Goal: Information Seeking & Learning: Learn about a topic

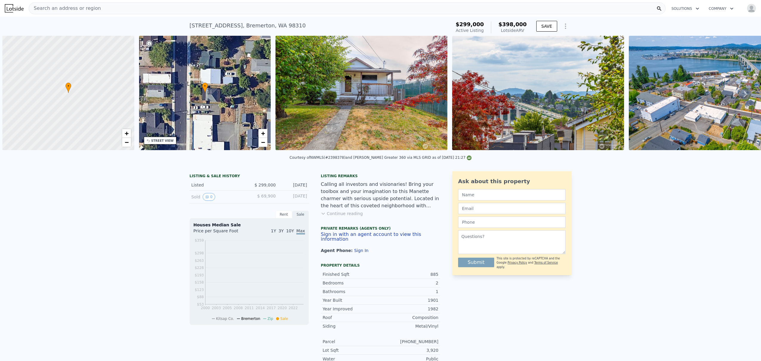
scroll to position [0, 2]
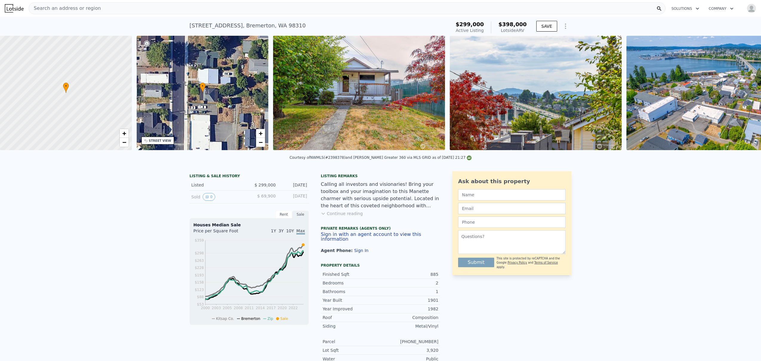
click at [745, 95] on icon at bounding box center [745, 94] width 12 height 12
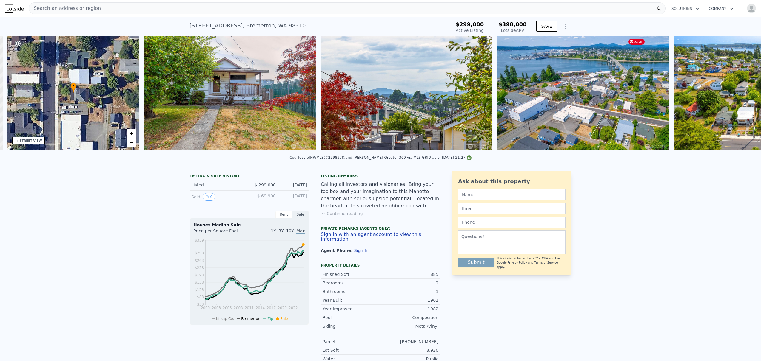
scroll to position [0, 139]
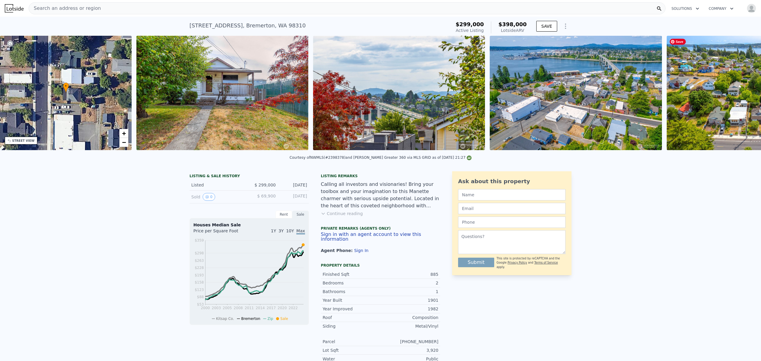
click at [745, 95] on img at bounding box center [752, 93] width 172 height 115
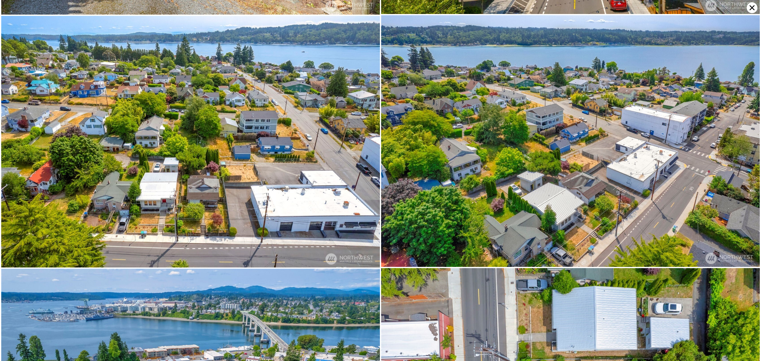
scroll to position [2015, 0]
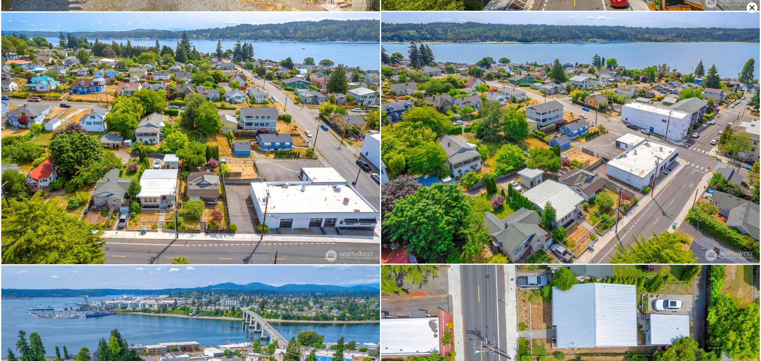
click at [751, 8] on icon at bounding box center [751, 7] width 5 height 5
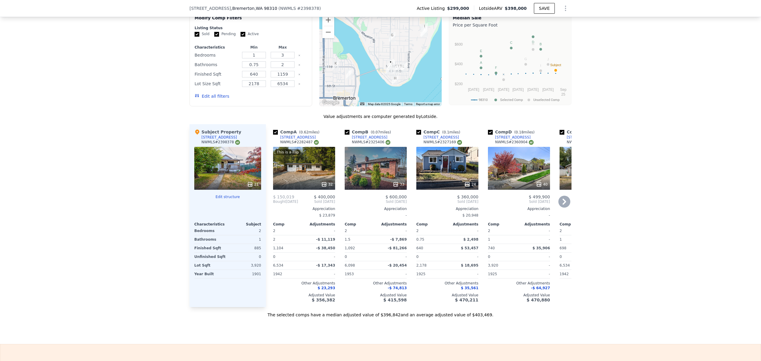
scroll to position [605, 0]
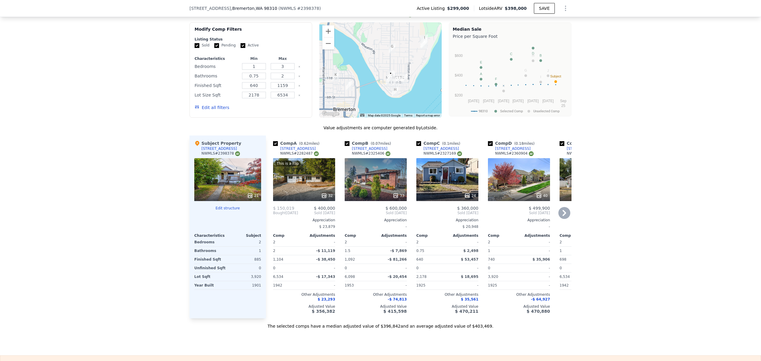
click at [274, 143] on input "checkbox" at bounding box center [275, 143] width 5 height 5
checkbox input "false"
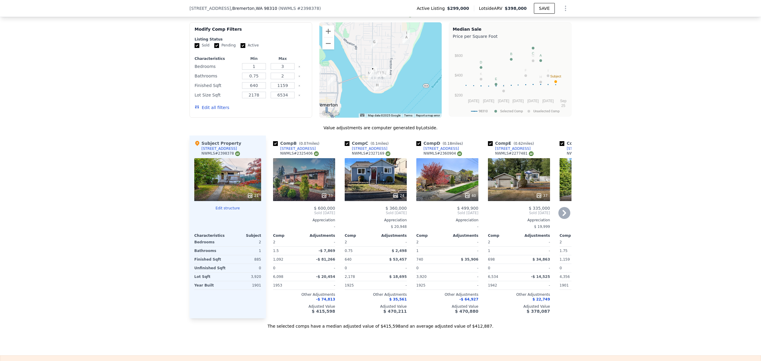
drag, startPoint x: 400, startPoint y: 104, endPoint x: 381, endPoint y: 99, distance: 20.0
click at [381, 99] on div at bounding box center [380, 69] width 123 height 95
click at [329, 82] on img "640 Pleasant Ave" at bounding box center [331, 81] width 7 height 10
click at [562, 211] on icon at bounding box center [564, 213] width 12 height 12
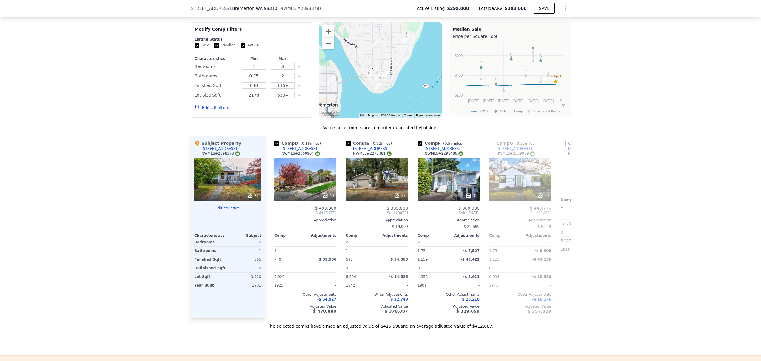
scroll to position [0, 143]
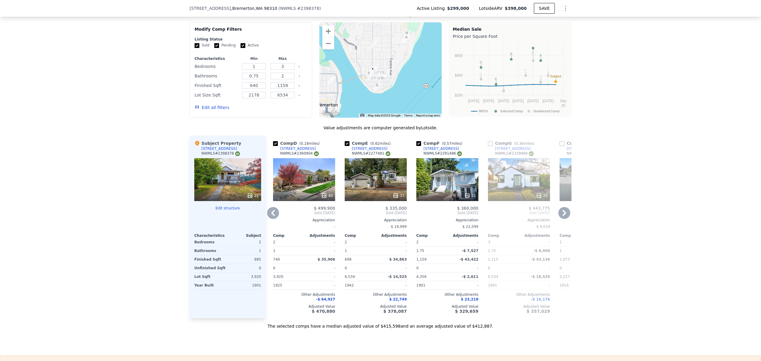
click at [416, 143] on input "checkbox" at bounding box center [418, 143] width 5 height 5
checkbox input "false"
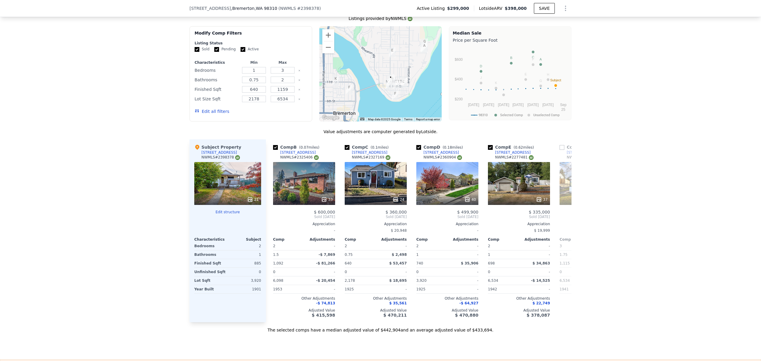
scroll to position [597, 0]
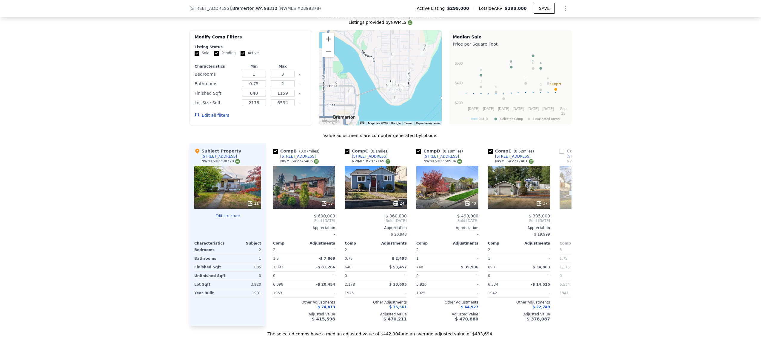
click at [327, 38] on button "Zoom in" at bounding box center [328, 39] width 12 height 12
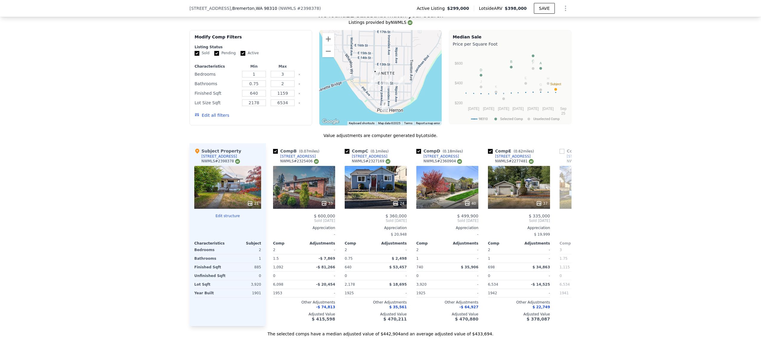
drag, startPoint x: 408, startPoint y: 66, endPoint x: 373, endPoint y: 41, distance: 43.2
click at [373, 41] on div at bounding box center [380, 77] width 123 height 95
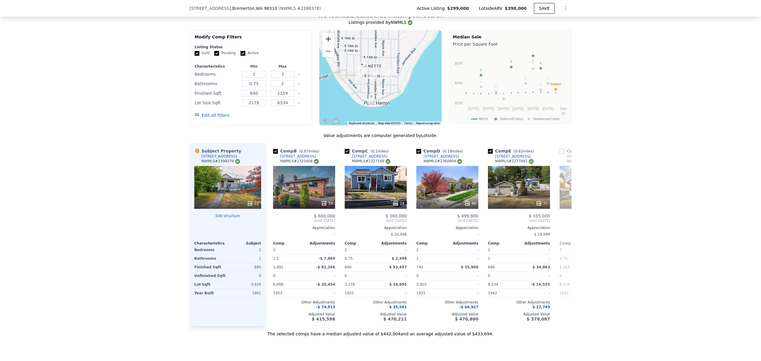
click at [330, 40] on button "Zoom in" at bounding box center [328, 39] width 12 height 12
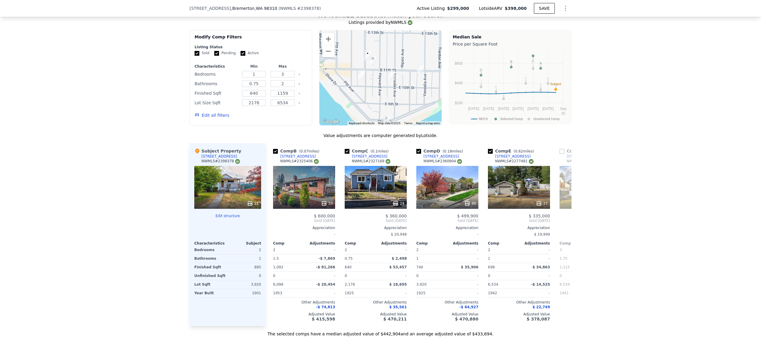
drag, startPoint x: 353, startPoint y: 71, endPoint x: 380, endPoint y: 67, distance: 27.1
click at [380, 67] on div at bounding box center [380, 77] width 123 height 95
click at [564, 222] on icon at bounding box center [564, 221] width 12 height 12
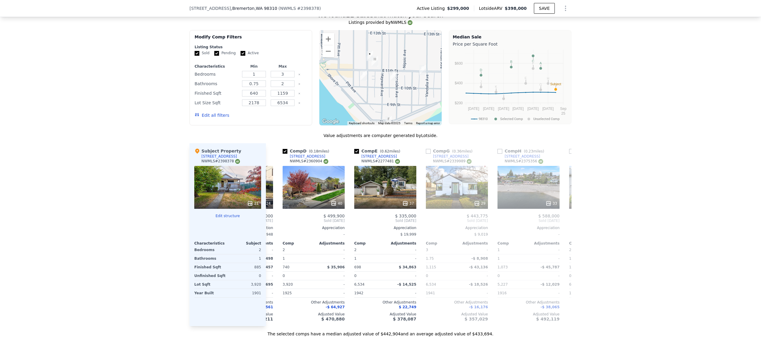
scroll to position [0, 143]
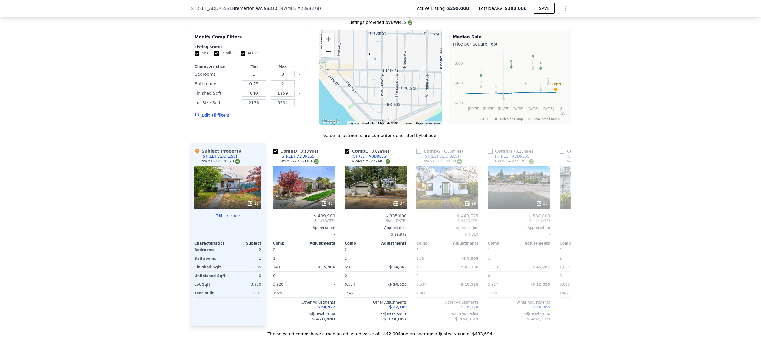
click at [325, 55] on button "Zoom out" at bounding box center [328, 51] width 12 height 12
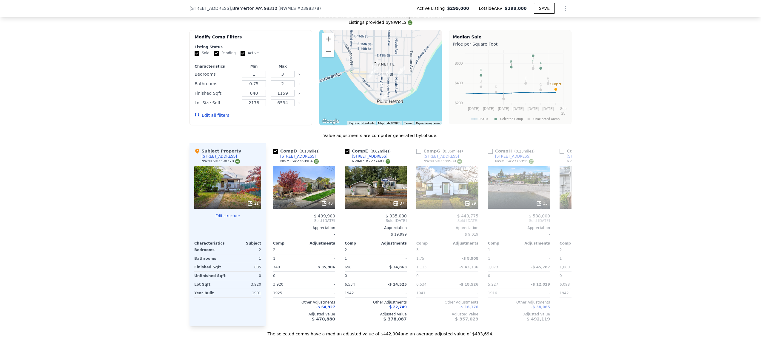
click at [325, 55] on button "Zoom out" at bounding box center [328, 51] width 12 height 12
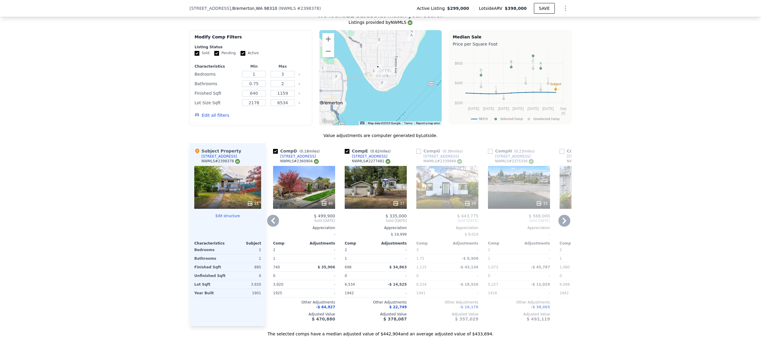
click at [560, 221] on icon at bounding box center [564, 221] width 12 height 12
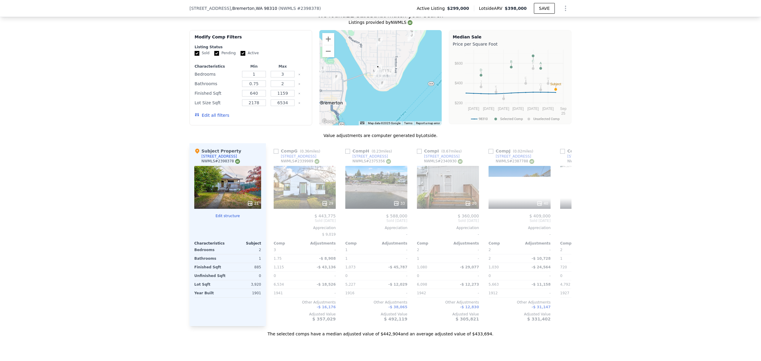
scroll to position [0, 286]
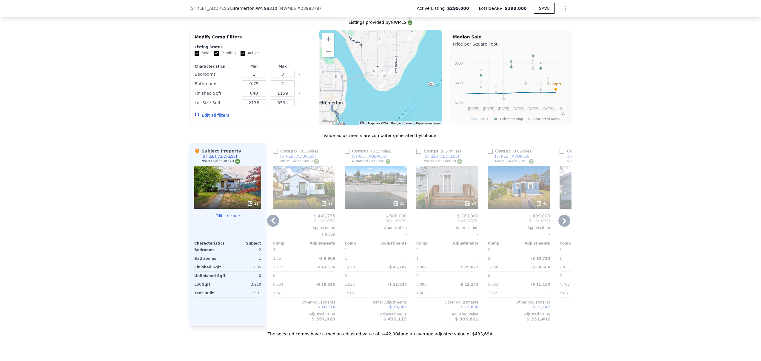
click at [561, 221] on icon at bounding box center [564, 221] width 12 height 12
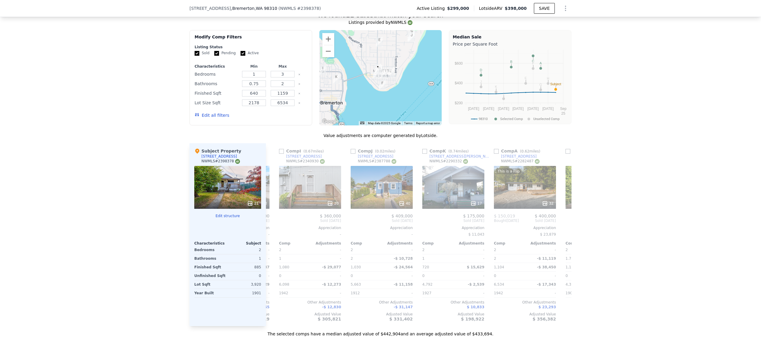
scroll to position [0, 429]
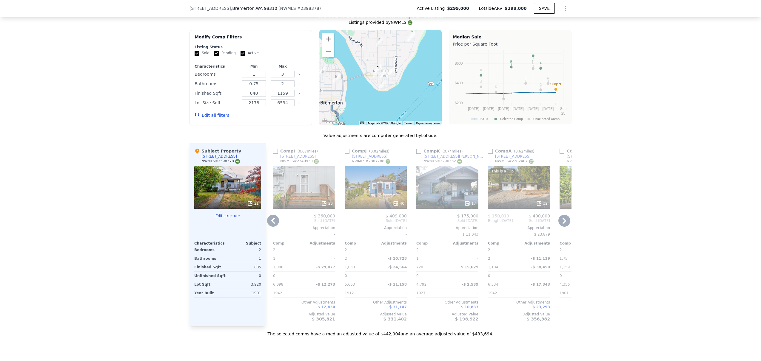
click at [345, 153] on input "checkbox" at bounding box center [346, 151] width 5 height 5
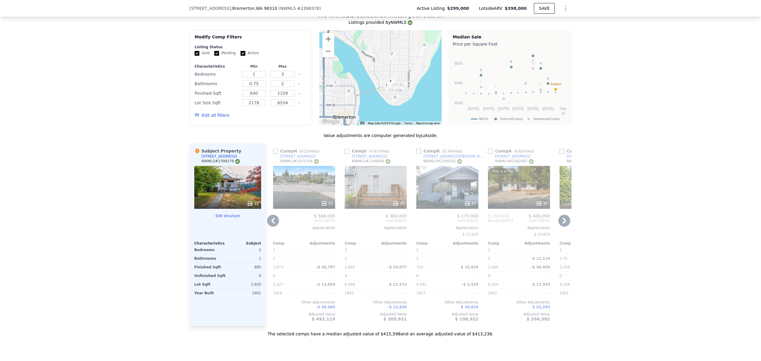
click at [271, 222] on icon at bounding box center [273, 221] width 4 height 6
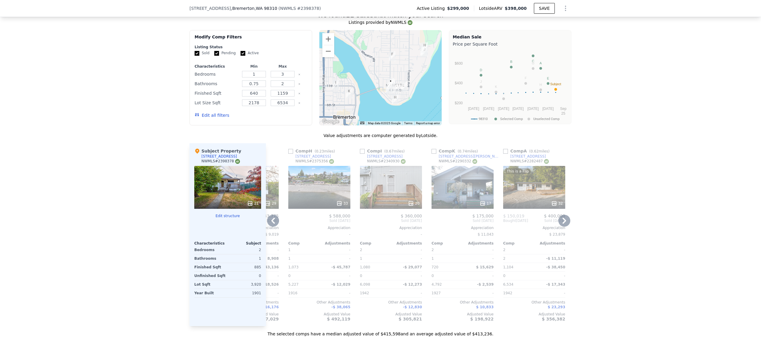
click at [271, 222] on div "Comp B ( 0.07 miles) [STREET_ADDRESS] # 2325406 33 $ 600,000 Sold [DATE] Apprec…" at bounding box center [418, 234] width 305 height 183
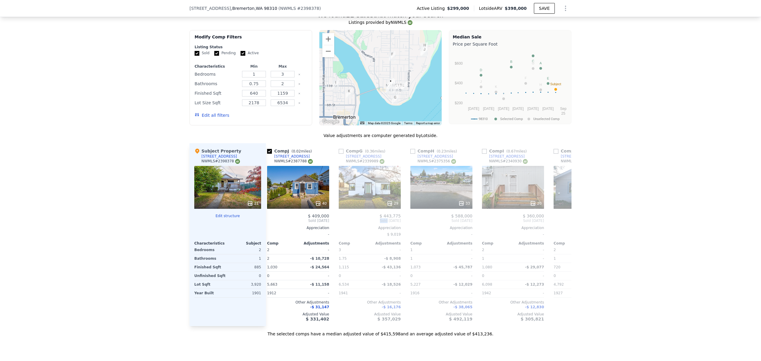
scroll to position [0, 286]
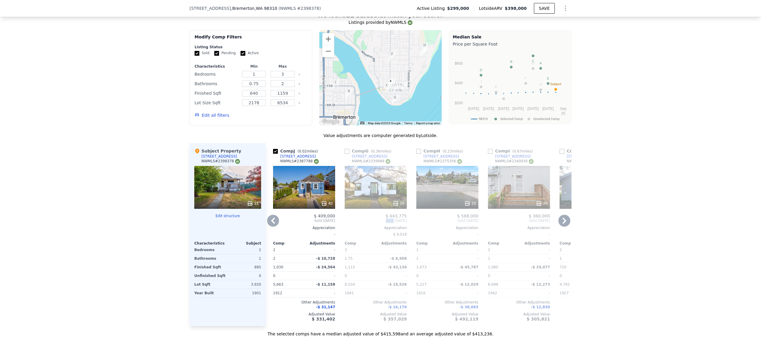
click at [273, 153] on input "checkbox" at bounding box center [275, 151] width 5 height 5
checkbox input "false"
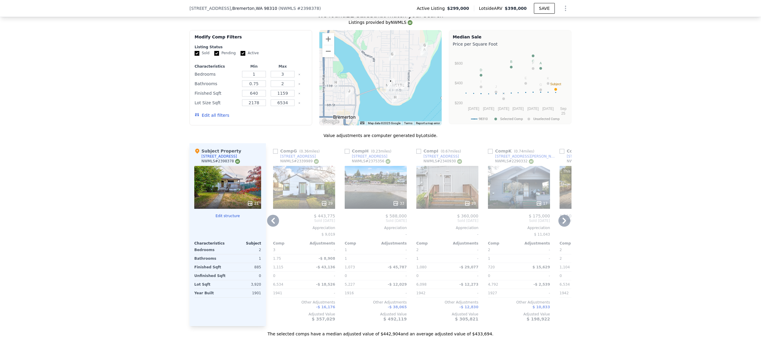
click at [271, 221] on icon at bounding box center [273, 221] width 4 height 6
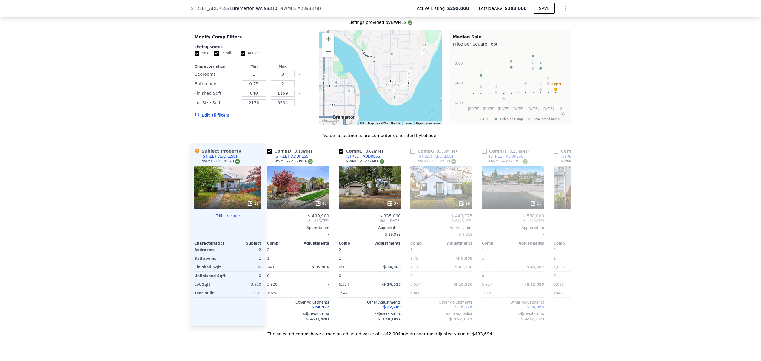
scroll to position [0, 143]
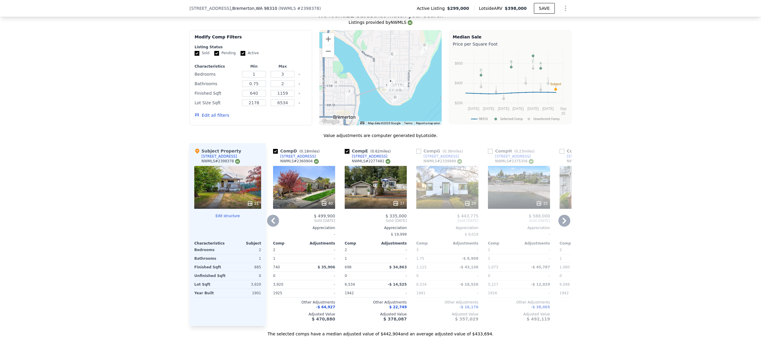
click at [271, 222] on icon at bounding box center [273, 221] width 4 height 6
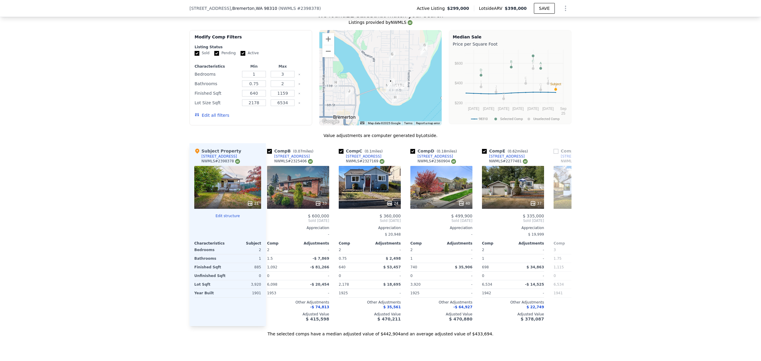
scroll to position [0, 0]
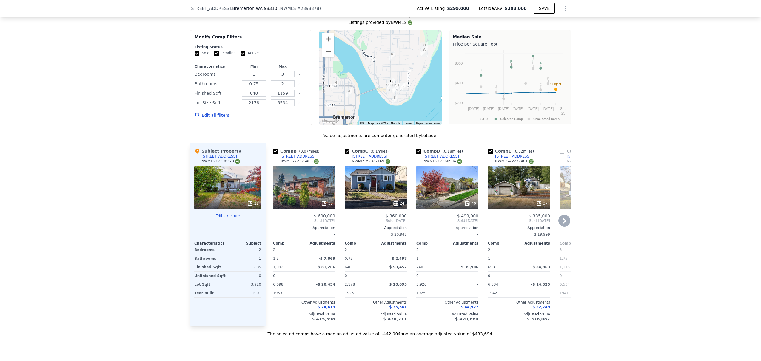
click at [275, 153] on input "checkbox" at bounding box center [275, 151] width 5 height 5
checkbox input "false"
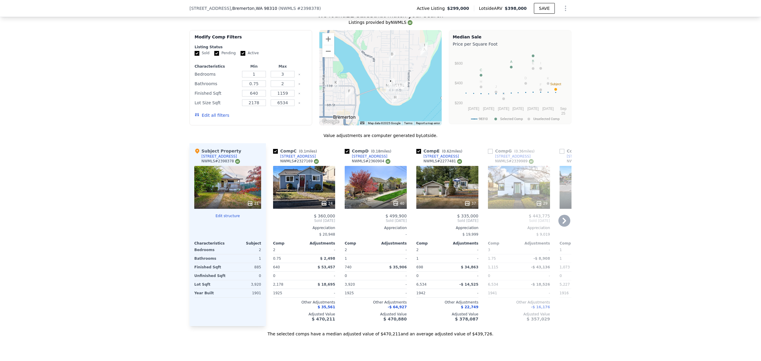
click at [289, 193] on div "24" at bounding box center [304, 187] width 62 height 43
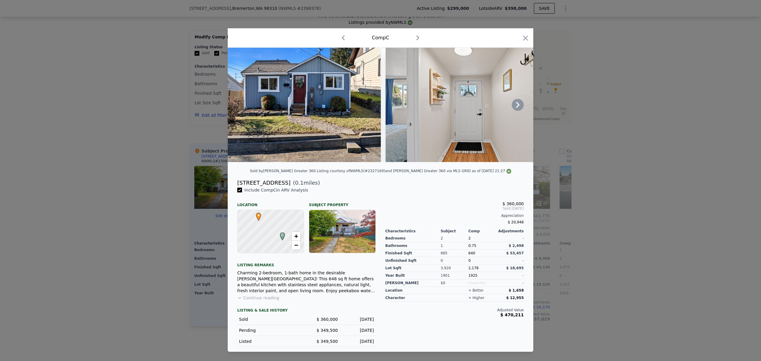
click at [516, 106] on icon at bounding box center [518, 105] width 12 height 12
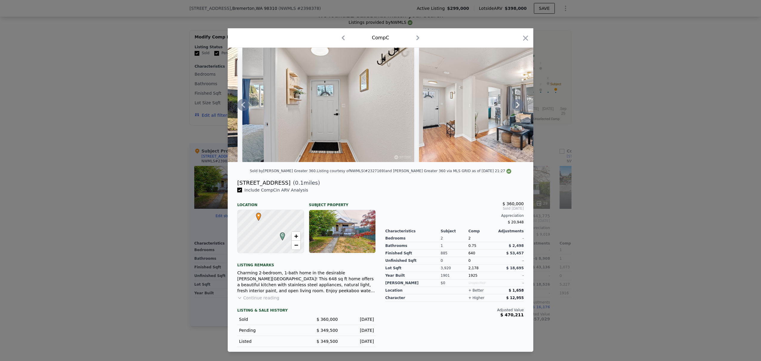
click at [516, 106] on icon at bounding box center [518, 105] width 12 height 12
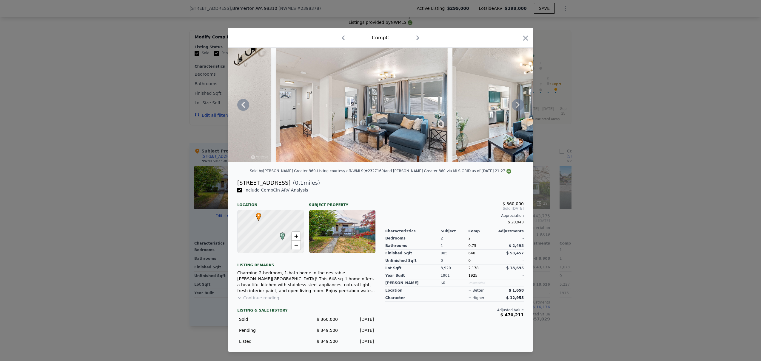
click at [516, 106] on icon at bounding box center [518, 105] width 12 height 12
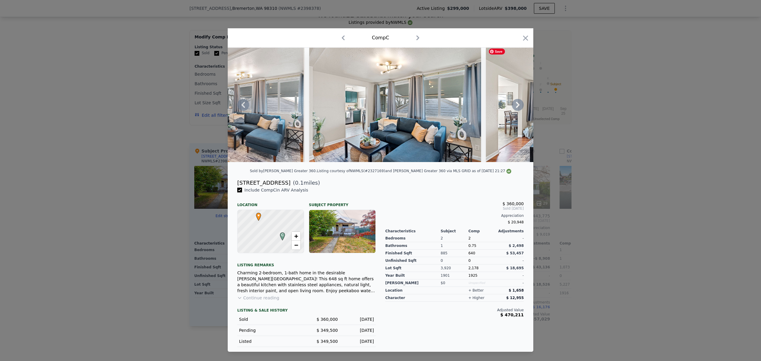
click at [516, 106] on icon at bounding box center [518, 105] width 12 height 12
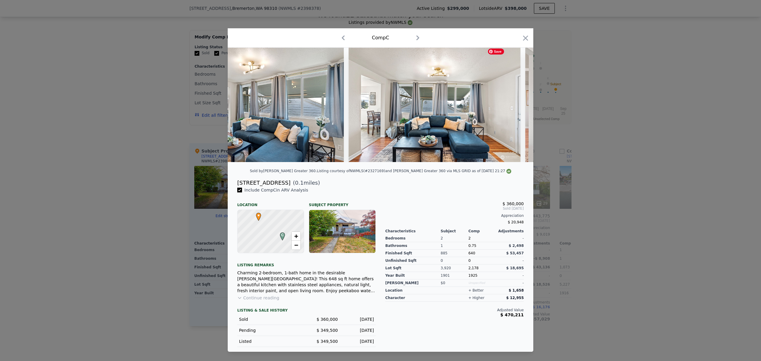
scroll to position [0, 573]
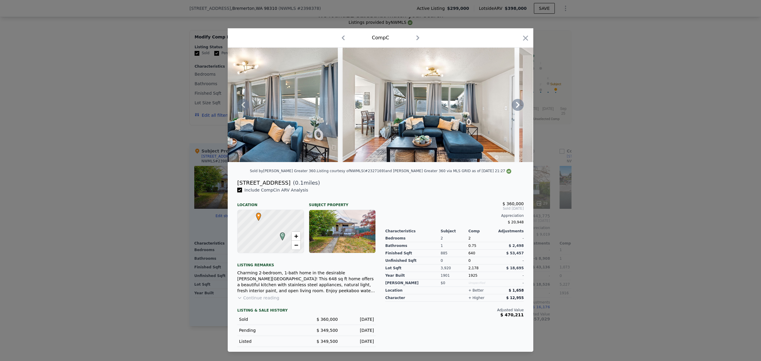
click at [325, 312] on div "LISTING & SALE HISTORY" at bounding box center [306, 311] width 138 height 6
click at [280, 313] on div "LISTING & SALE HISTORY" at bounding box center [306, 311] width 138 height 6
click at [515, 104] on icon at bounding box center [518, 105] width 12 height 12
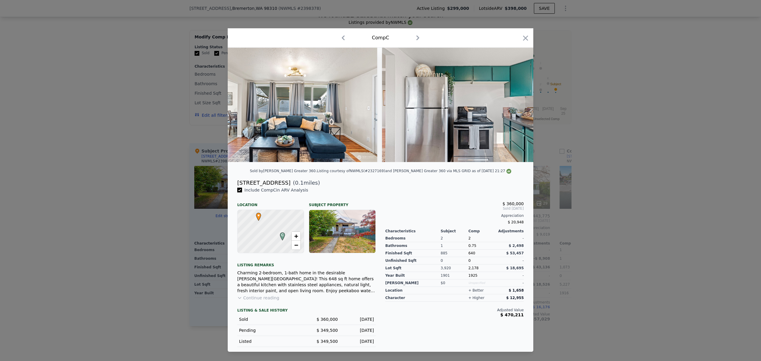
scroll to position [0, 716]
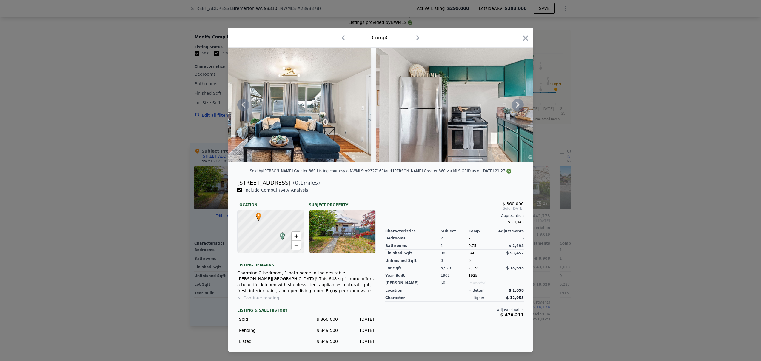
click at [325, 310] on div "LISTING & SALE HISTORY Sold $ 360,000 [DATE] Pending $ 349,500 [DATE] Listed $ …" at bounding box center [306, 324] width 138 height 46
click at [528, 36] on icon "button" at bounding box center [525, 38] width 8 height 8
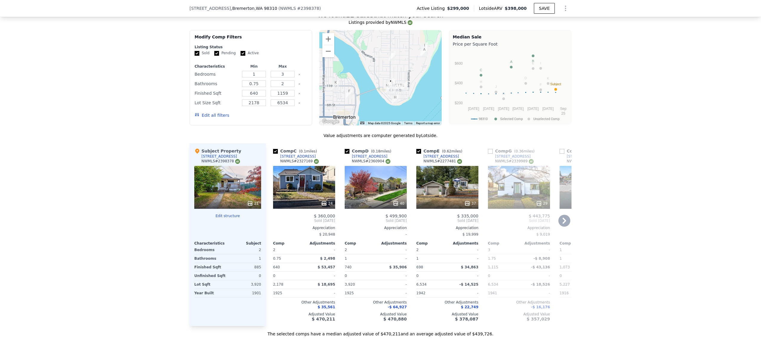
click at [378, 190] on div "40" at bounding box center [375, 187] width 62 height 43
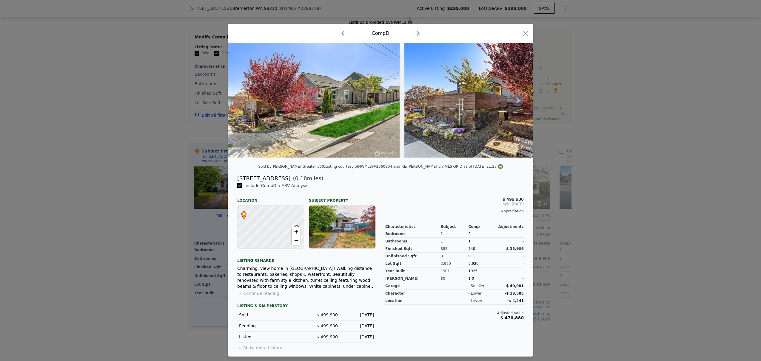
click at [513, 100] on icon at bounding box center [518, 101] width 12 height 12
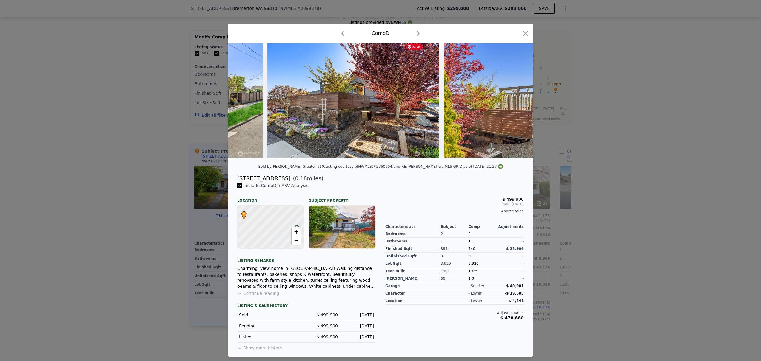
scroll to position [0, 143]
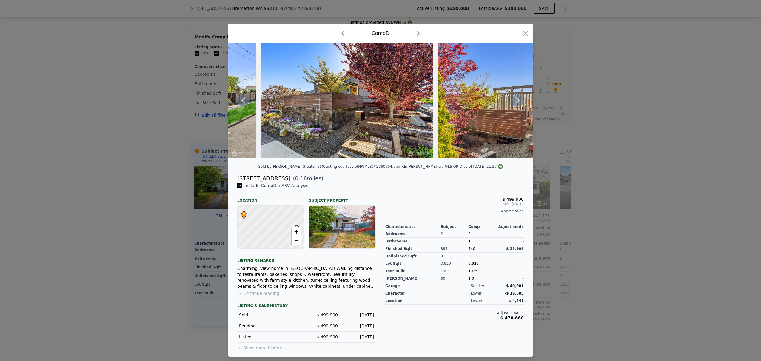
click at [518, 103] on icon at bounding box center [518, 101] width 12 height 12
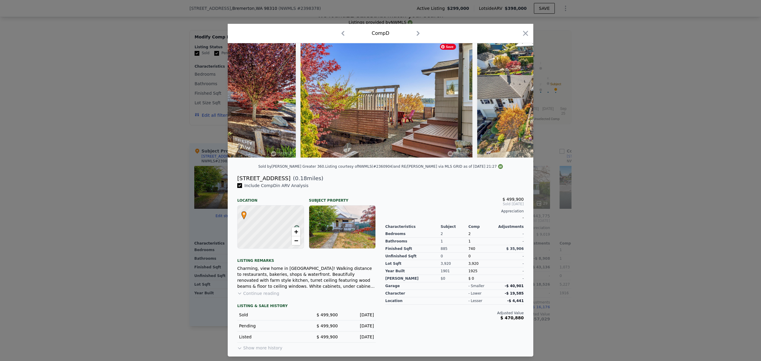
scroll to position [0, 286]
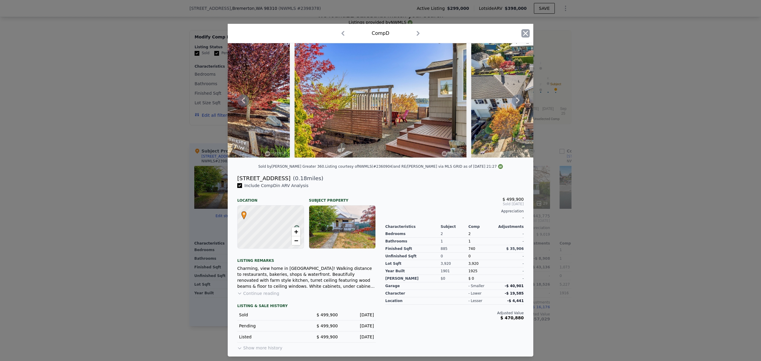
click at [527, 31] on icon "button" at bounding box center [525, 33] width 5 height 5
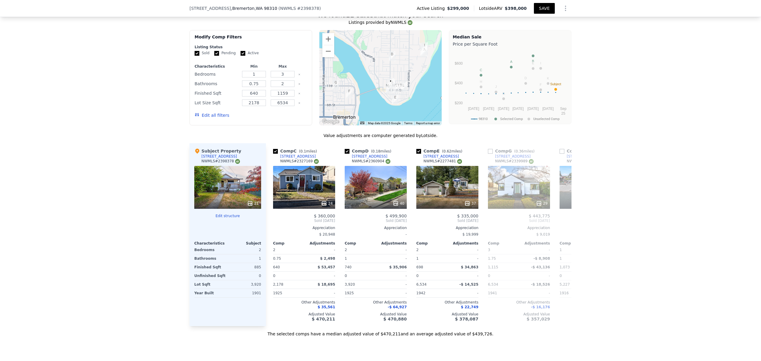
click at [543, 8] on button "SAVE" at bounding box center [544, 8] width 21 height 11
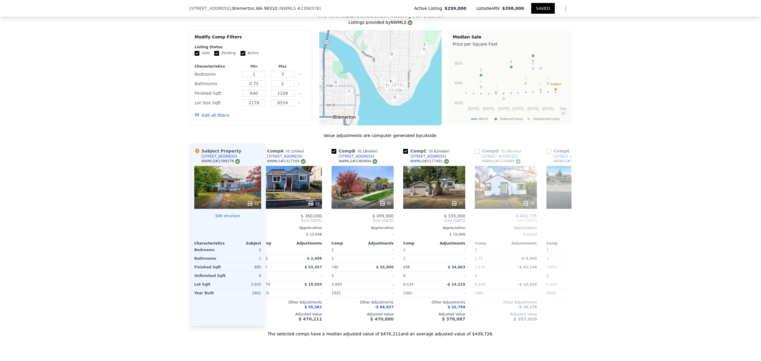
scroll to position [0, 17]
